Goal: Task Accomplishment & Management: Manage account settings

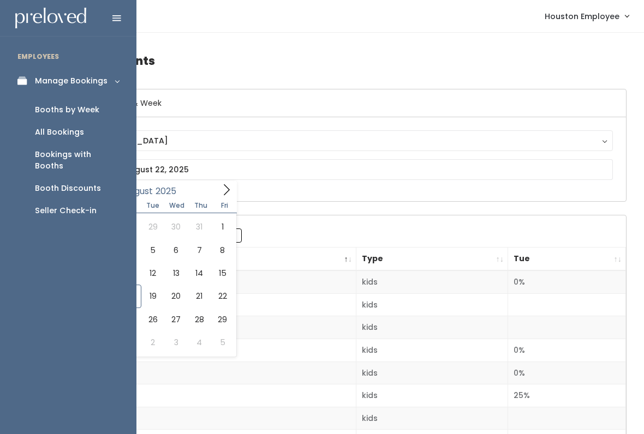
click at [89, 118] on link "Booths by Week" at bounding box center [68, 110] width 136 height 22
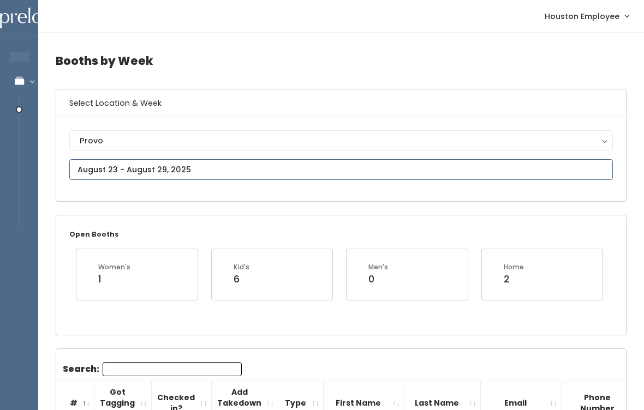
click at [195, 169] on input "text" at bounding box center [340, 169] width 543 height 21
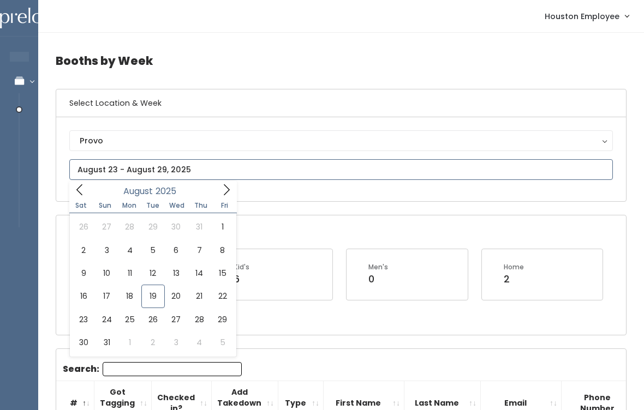
type input "August 9 to August 15"
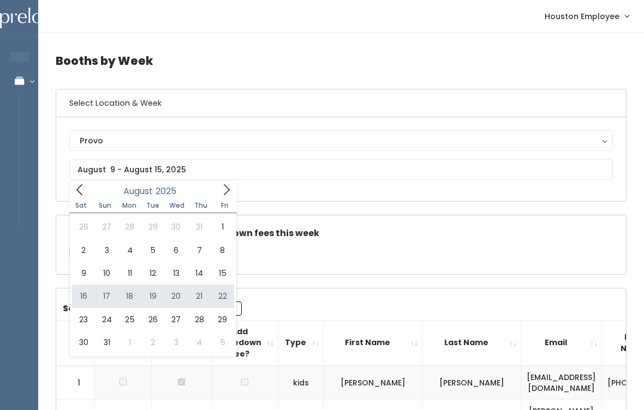
type input "August 16 to August 22"
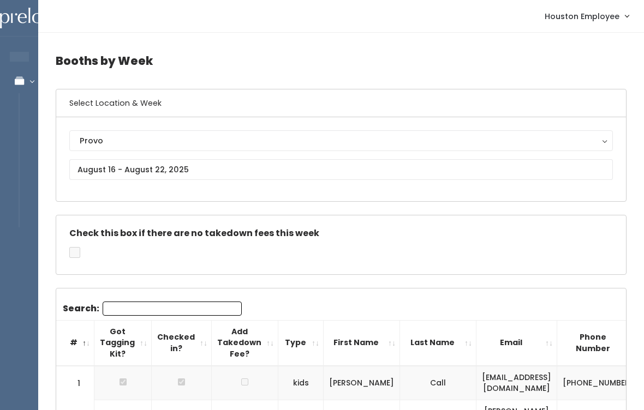
click at [185, 302] on input "Search:" at bounding box center [172, 309] width 139 height 14
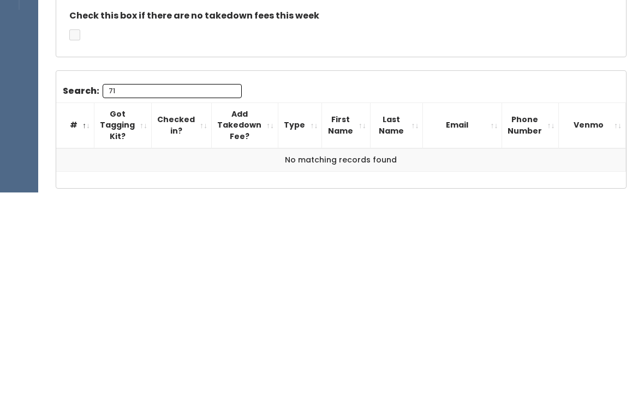
type input "7"
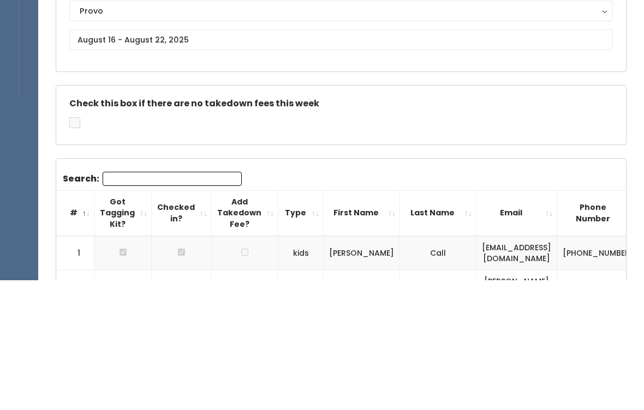
click at [143, 135] on div "Provo" at bounding box center [341, 141] width 523 height 12
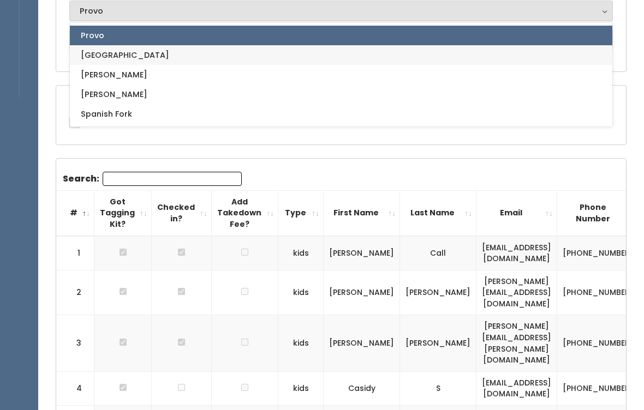
click at [146, 59] on link "[GEOGRAPHIC_DATA]" at bounding box center [341, 55] width 542 height 20
select select "5"
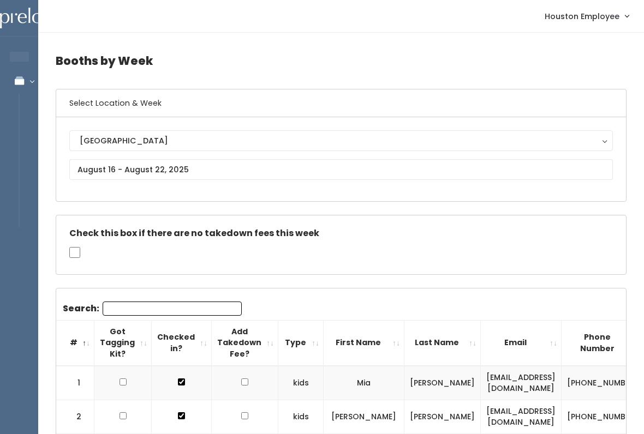
click at [165, 302] on input "Search:" at bounding box center [172, 309] width 139 height 14
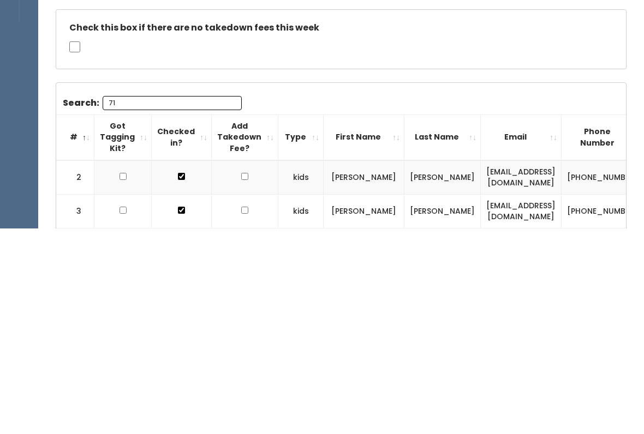
type input "7"
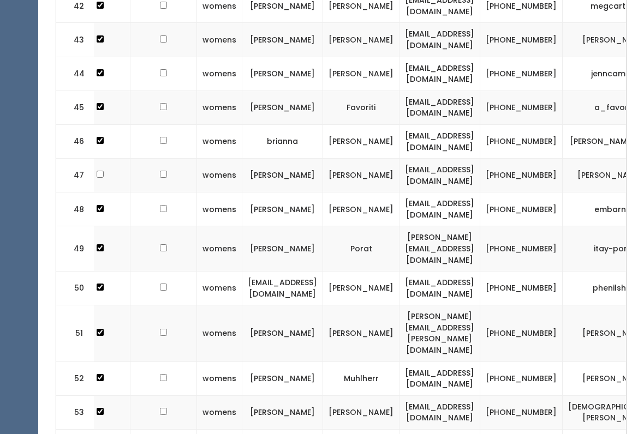
scroll to position [0, 85]
